Goal: Information Seeking & Learning: Learn about a topic

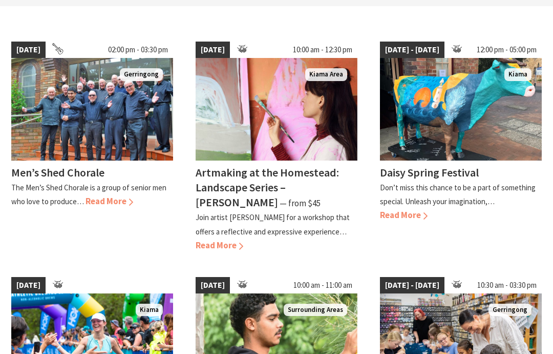
scroll to position [273, 0]
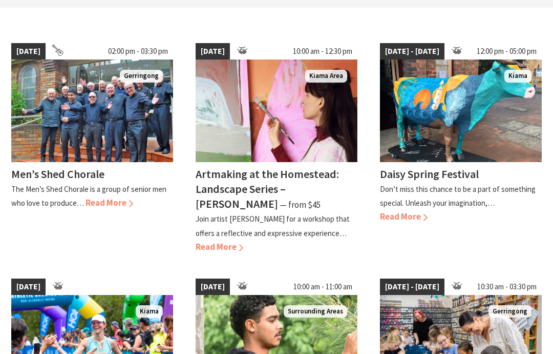
click at [457, 167] on h4 "Daisy Spring Festival" at bounding box center [429, 174] width 99 height 14
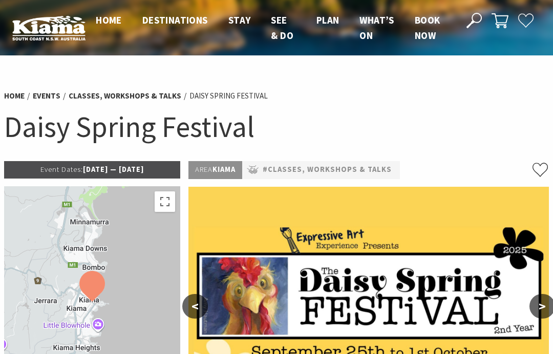
click at [49, 92] on link "Events" at bounding box center [47, 96] width 28 height 10
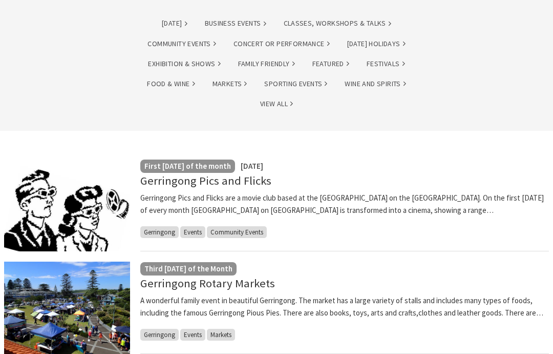
scroll to position [125, 0]
click at [220, 283] on link "Gerringong Rotary Markets" at bounding box center [207, 283] width 135 height 14
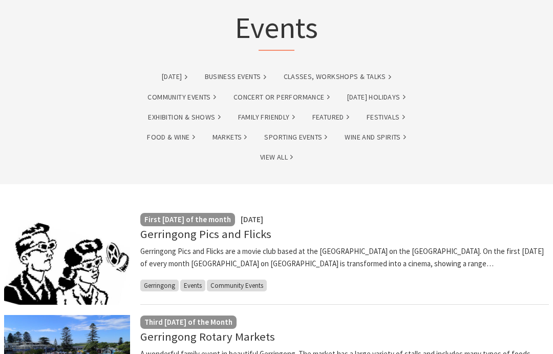
scroll to position [0, 0]
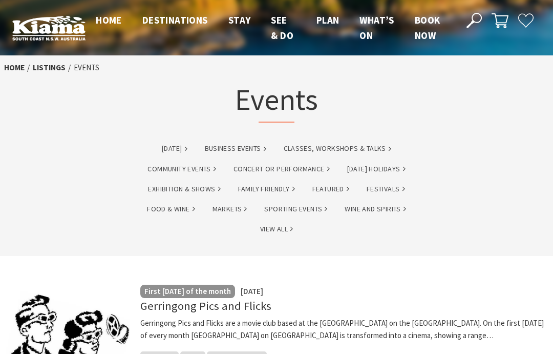
click at [109, 19] on span "Home" at bounding box center [109, 20] width 26 height 12
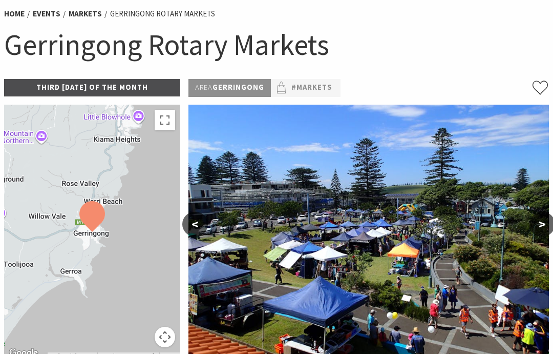
scroll to position [80, 0]
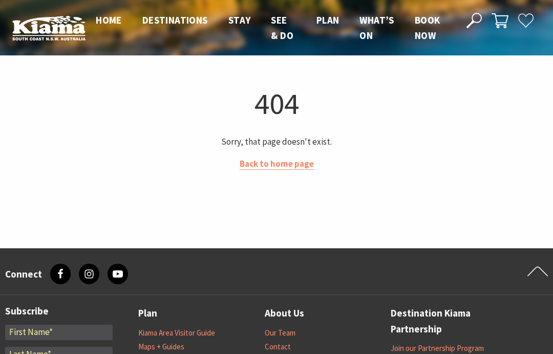
click at [58, 34] on img at bounding box center [48, 27] width 73 height 25
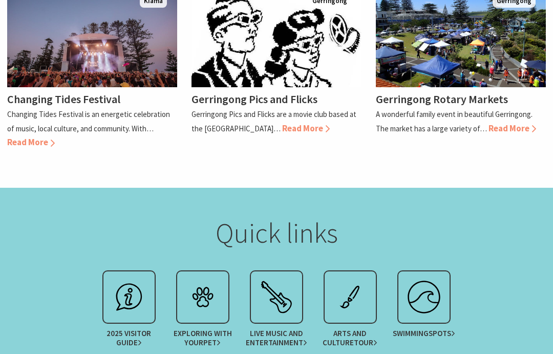
scroll to position [1072, 0]
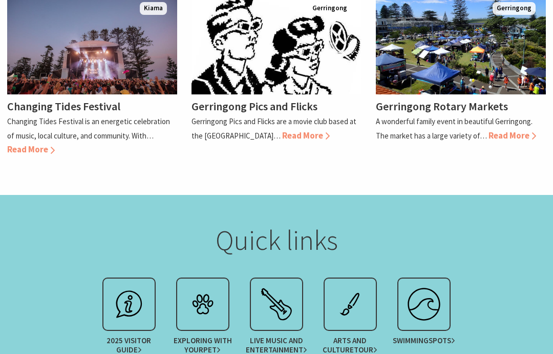
click at [132, 283] on img at bounding box center [129, 303] width 41 height 41
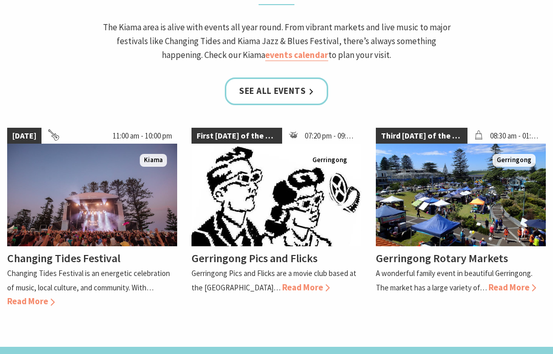
scroll to position [918, 0]
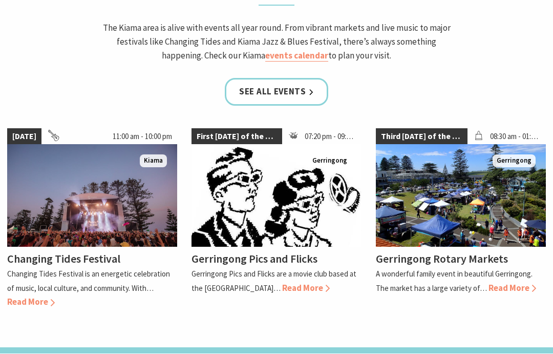
click at [284, 79] on link "See all Events" at bounding box center [277, 92] width 104 height 27
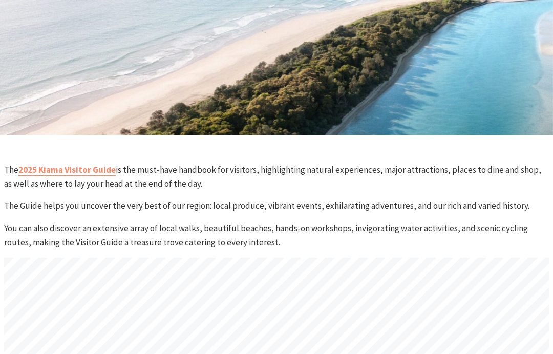
scroll to position [192, 0]
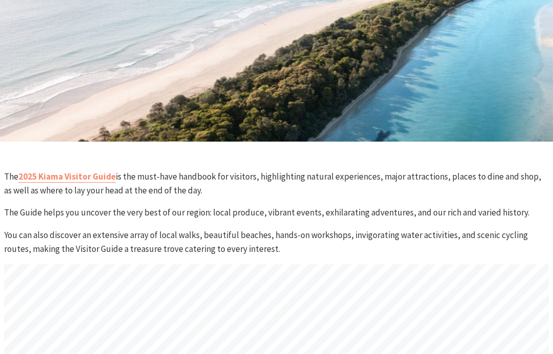
click at [78, 174] on link "2025 Kiama Visitor Guide" at bounding box center [66, 177] width 97 height 12
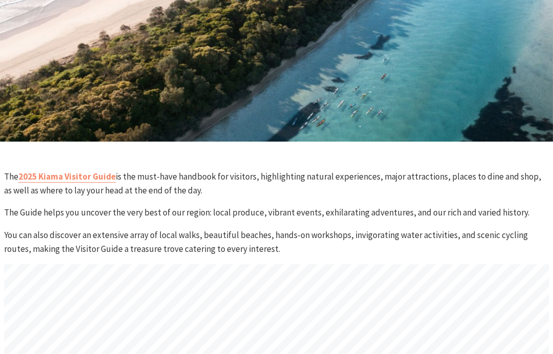
scroll to position [169, 0]
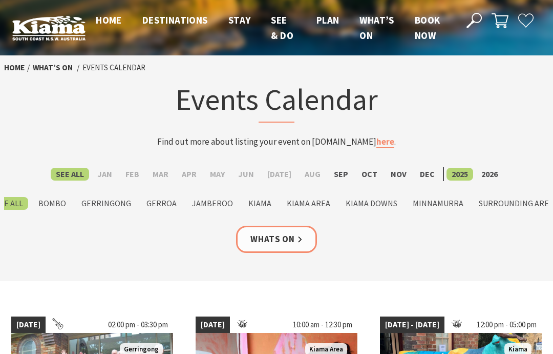
click at [118, 200] on label "Gerringong" at bounding box center [106, 203] width 60 height 13
click at [0, 0] on input "Gerringong" at bounding box center [0, 0] width 0 height 0
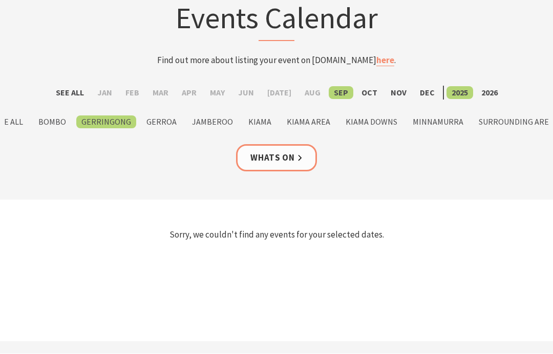
scroll to position [79, 0]
click at [161, 119] on label "Gerroa" at bounding box center [161, 123] width 40 height 13
click at [0, 0] on input "Gerroa" at bounding box center [0, 0] width 0 height 0
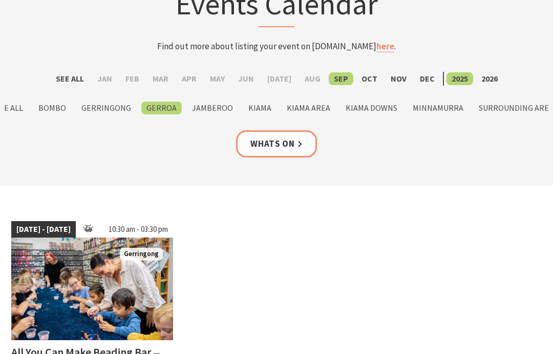
scroll to position [90, 0]
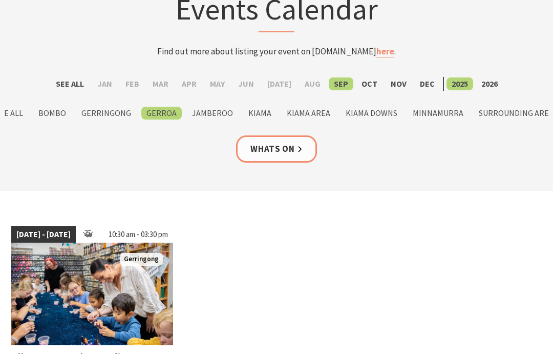
click at [219, 107] on label "Jamberoo" at bounding box center [212, 113] width 51 height 13
click at [0, 0] on input "Jamberoo" at bounding box center [0, 0] width 0 height 0
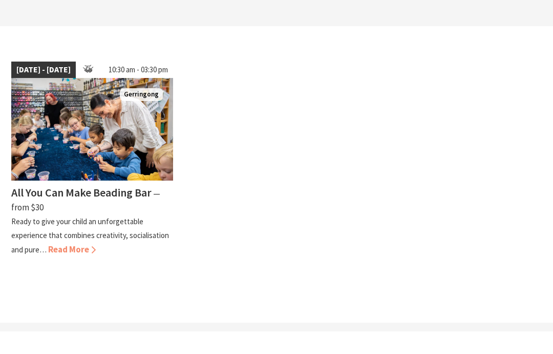
scroll to position [233, 0]
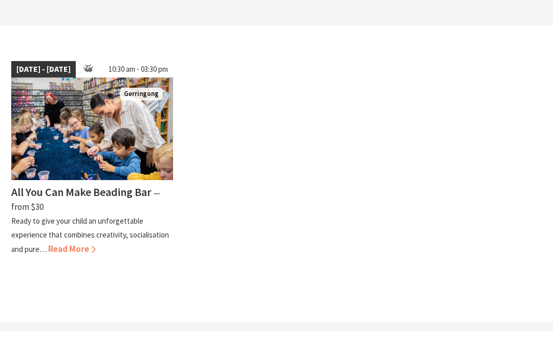
click at [73, 265] on span "Read More" at bounding box center [72, 270] width 48 height 11
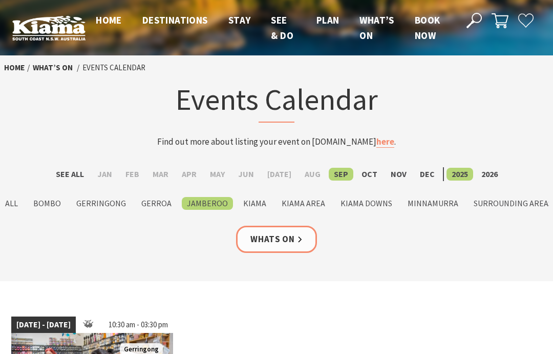
scroll to position [0, 5]
click at [511, 199] on label "Surrounding Areas" at bounding box center [513, 203] width 89 height 13
click at [0, 0] on input "Surrounding Areas" at bounding box center [0, 0] width 0 height 0
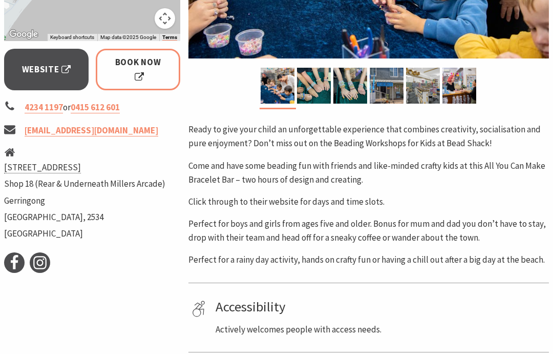
scroll to position [375, 0]
